Goal: Communication & Community: Answer question/provide support

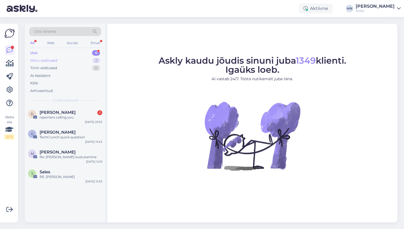
click at [90, 59] on div "Minu vestlused 2" at bounding box center [65, 61] width 72 height 8
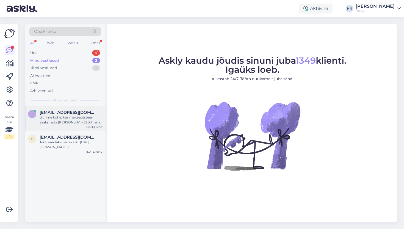
click at [69, 112] on span "[EMAIL_ADDRESS][DOMAIN_NAME]" at bounding box center [68, 112] width 57 height 5
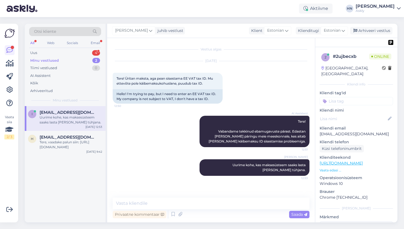
click at [177, 209] on div "Privaatne kommentaar Saada" at bounding box center [211, 214] width 197 height 10
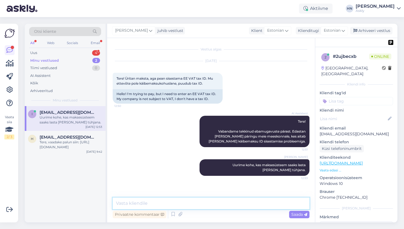
click at [178, 203] on textarea at bounding box center [211, 203] width 197 height 12
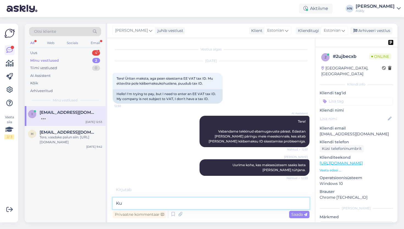
type textarea "K"
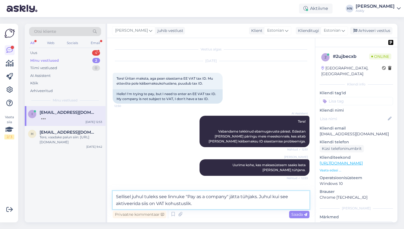
click at [265, 197] on textarea "Sellisel juhul tuleks see linnuke "Pay as a company" jätta tühjaks. Juhul kui s…" at bounding box center [211, 200] width 197 height 18
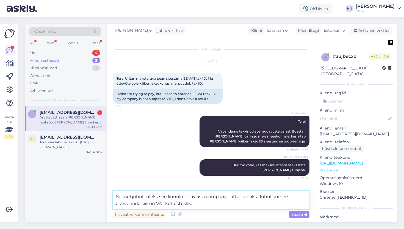
click at [265, 197] on textarea "Sellisel juhul tuleks see linnuke "Pay as a company" jätta tühjaks. Juhul kui s…" at bounding box center [211, 200] width 197 height 18
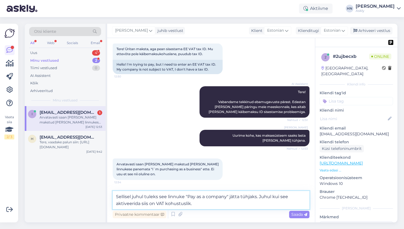
type textarea "Sellisel juhul tuleks see linnuke "Pay as a company" jätta tühjaks. Kui see akt…"
click at [259, 199] on textarea "Sellisel juhul tuleks see linnuke "Pay as a company" jätta tühjaks. Kui see akt…" at bounding box center [211, 200] width 197 height 18
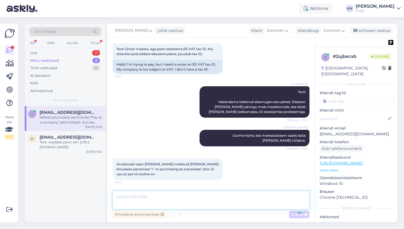
scroll to position [51, 0]
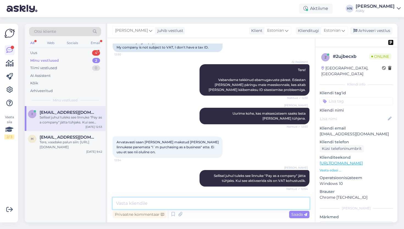
click at [168, 199] on textarea at bounding box center [211, 203] width 197 height 12
type textarea "Jah täpselt. Nii saab"
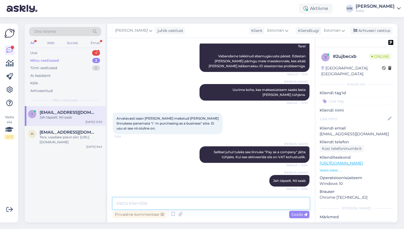
scroll to position [99, 0]
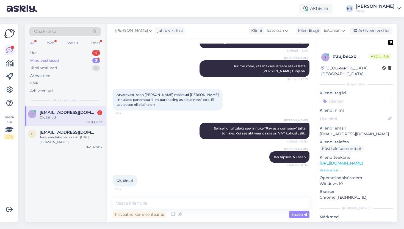
click at [50, 118] on div "Ok, tänud." at bounding box center [71, 117] width 63 height 5
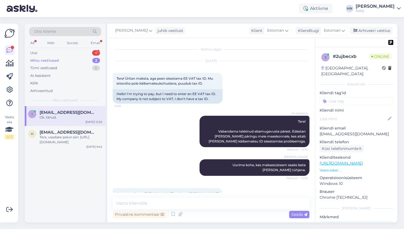
click at [55, 114] on span "[EMAIL_ADDRESS][DOMAIN_NAME]" at bounding box center [68, 112] width 57 height 5
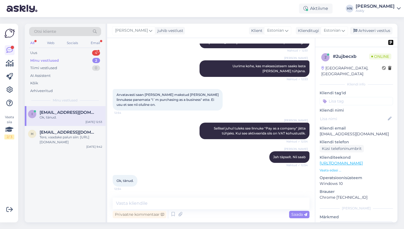
click at [226, 176] on div "Ok, tänud. 12:54" at bounding box center [211, 181] width 197 height 24
click at [379, 28] on div "Arhiveeri vestlus" at bounding box center [372, 30] width 42 height 7
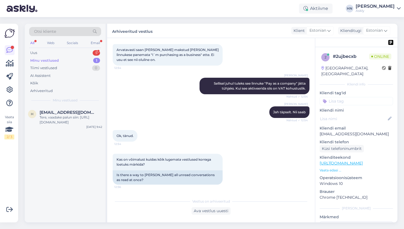
scroll to position [196, 0]
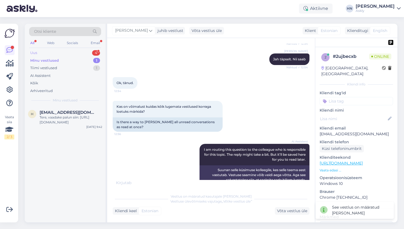
click at [83, 55] on div "Uus 4" at bounding box center [65, 53] width 72 height 8
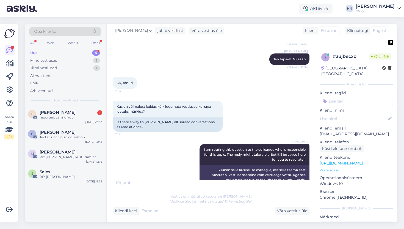
click at [83, 53] on div "Uus 4" at bounding box center [65, 53] width 72 height 8
click at [78, 53] on div "Uus 4" at bounding box center [65, 53] width 72 height 8
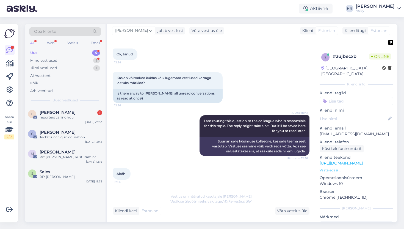
click at [154, 132] on div "AI Assistent I am routing this question to the colleague who is responsible for…" at bounding box center [211, 135] width 197 height 53
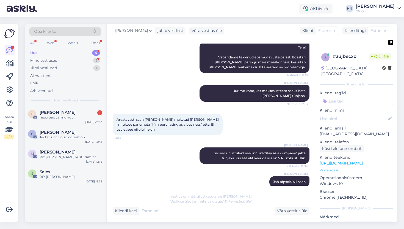
scroll to position [72, 0]
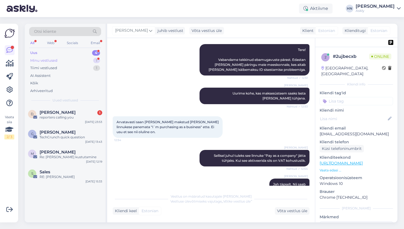
click at [76, 61] on div "Minu vestlused 1" at bounding box center [65, 61] width 72 height 8
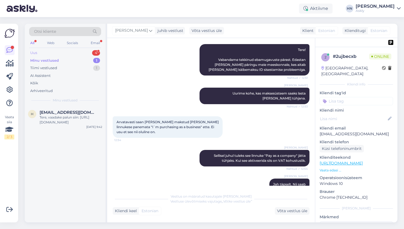
click at [74, 50] on div "Uus 4" at bounding box center [65, 53] width 72 height 8
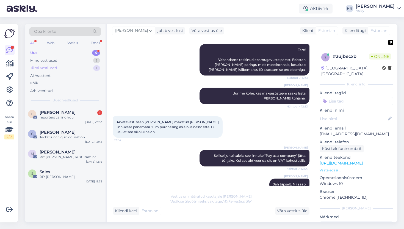
click at [68, 67] on div "Tiimi vestlused 1" at bounding box center [65, 68] width 72 height 8
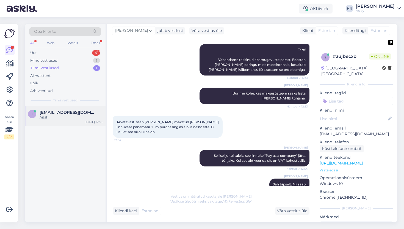
click at [55, 116] on div "Aitäh" at bounding box center [71, 117] width 63 height 5
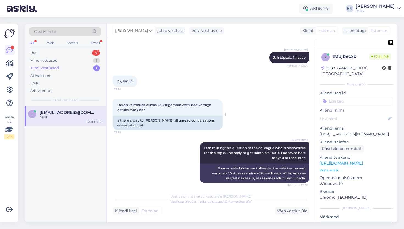
scroll to position [225, 0]
